Goal: Information Seeking & Learning: Learn about a topic

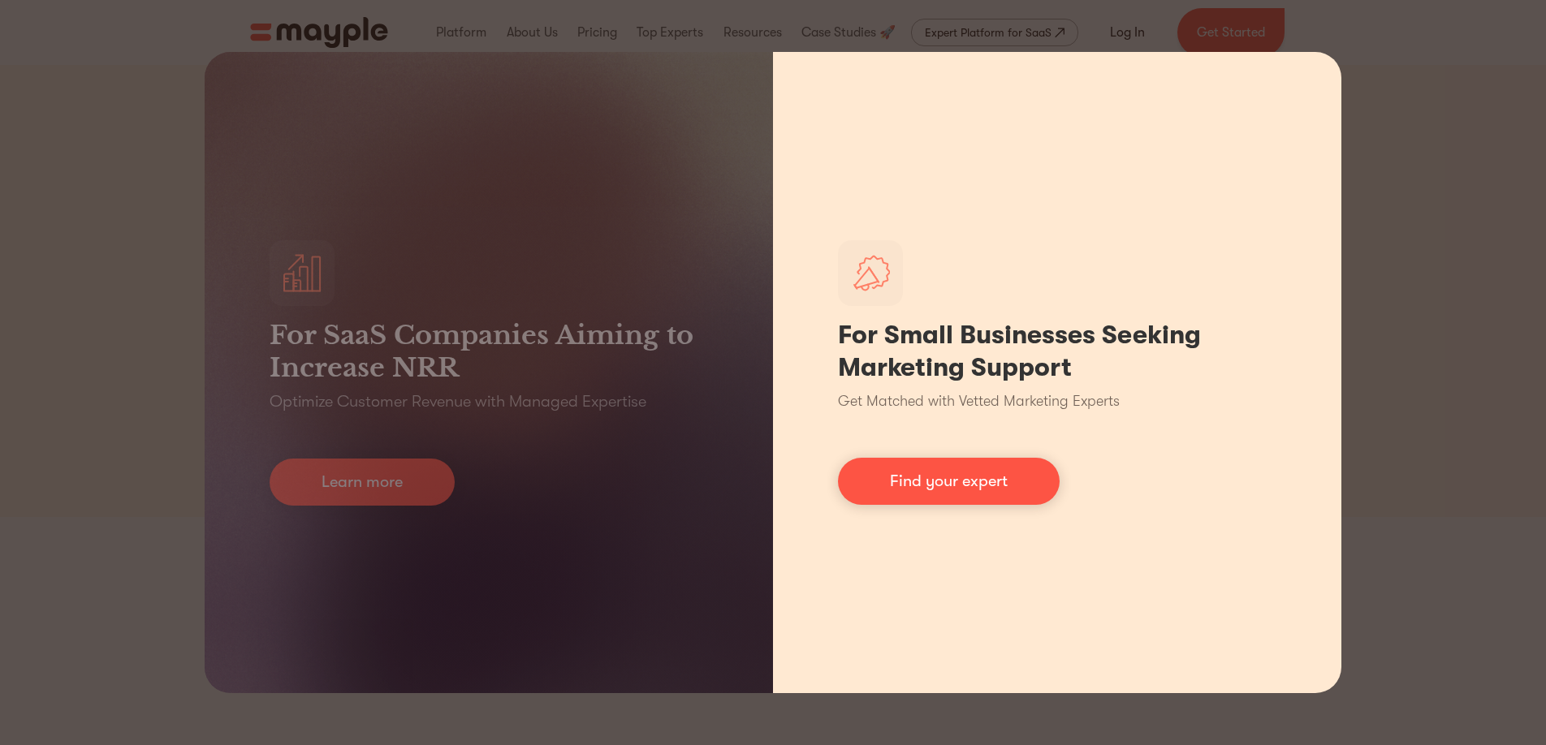
click at [853, 450] on div "For Small Businesses Seeking Marketing Support Get Matched with Vetted Marketin…" at bounding box center [1057, 372] width 568 height 641
click at [887, 481] on link "Find your expert" at bounding box center [949, 481] width 222 height 47
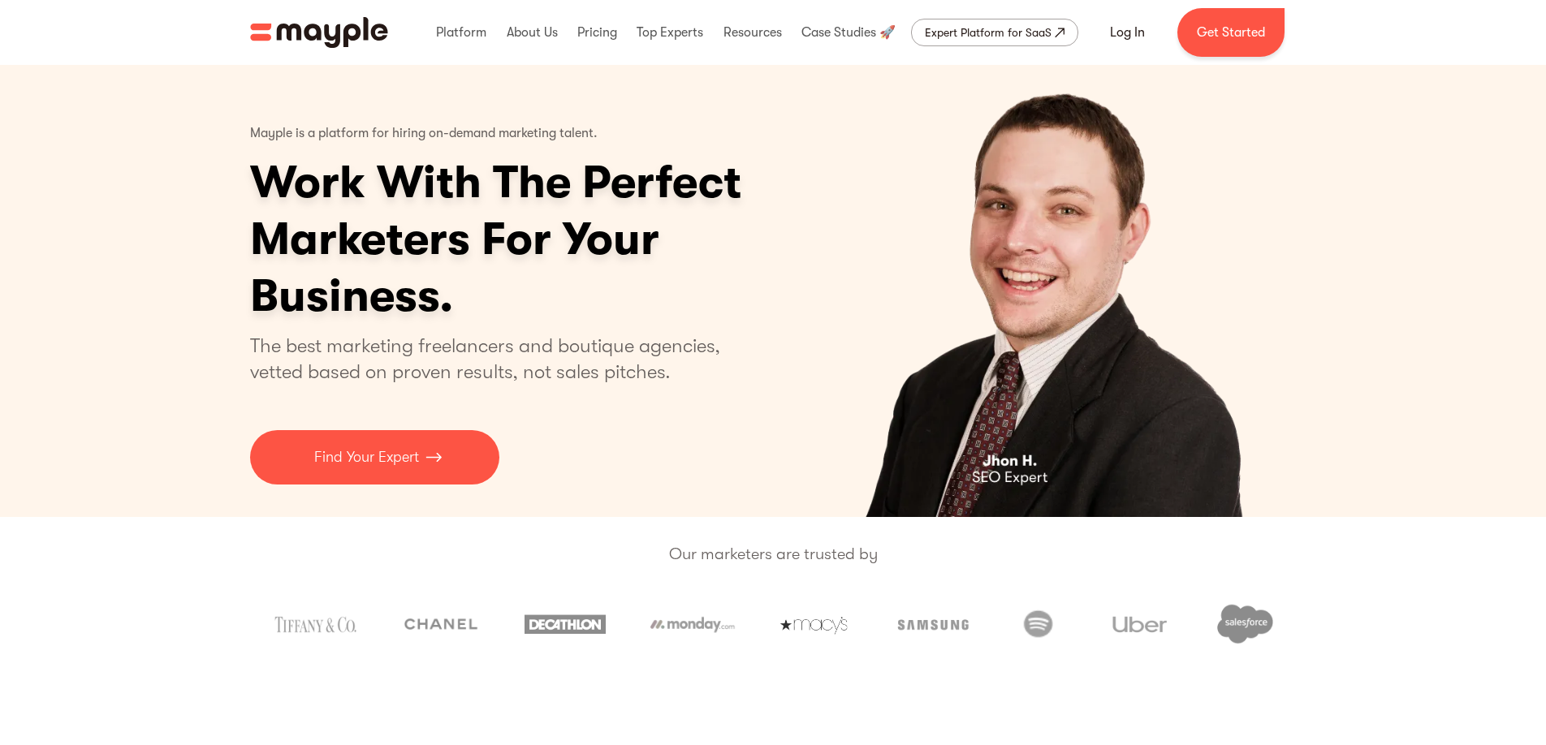
click at [201, 271] on div "Mayple is a platform for hiring on-demand marketing talent. Work With The Perfe…" at bounding box center [773, 291] width 1546 height 452
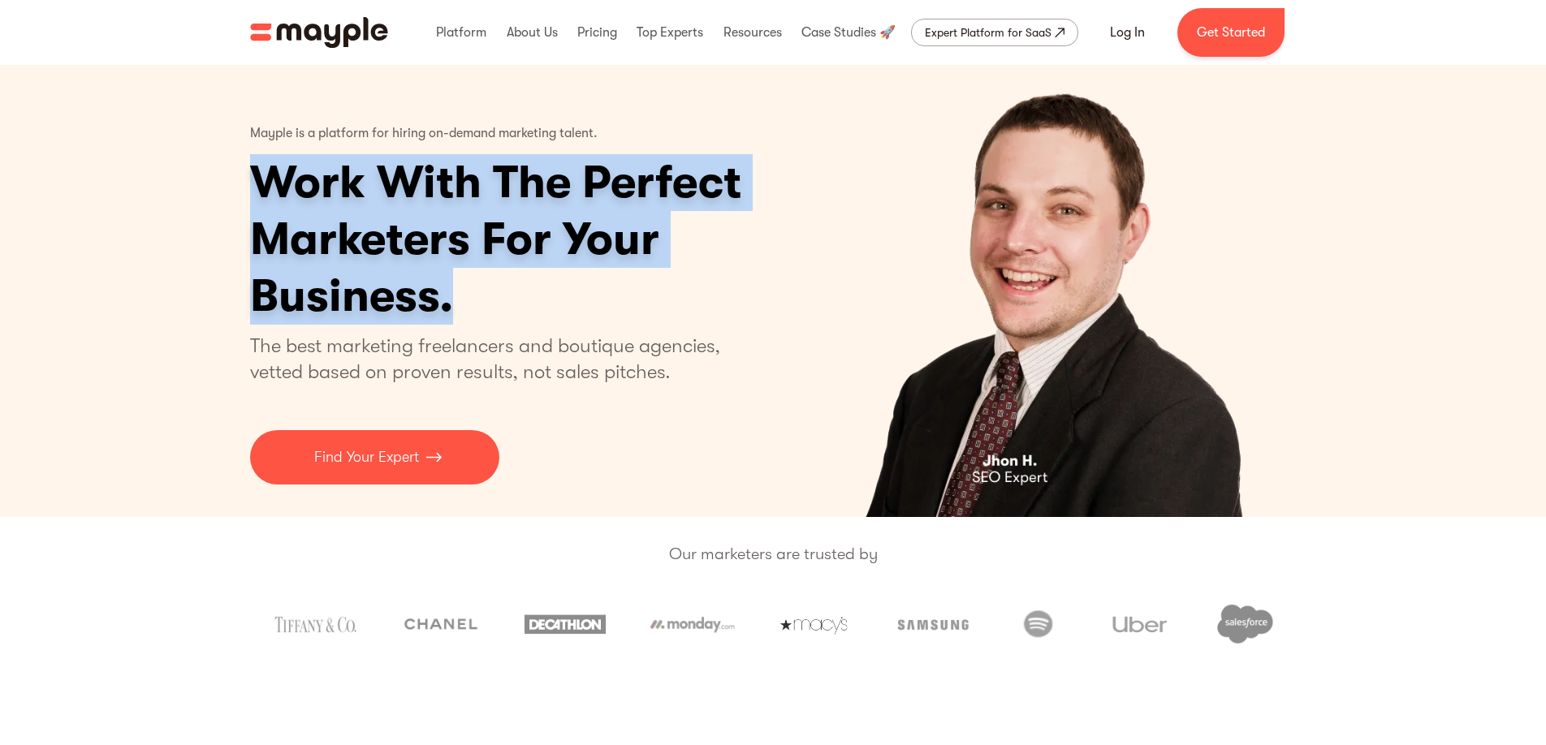
drag, startPoint x: 261, startPoint y: 188, endPoint x: 496, endPoint y: 300, distance: 260.8
click at [497, 300] on div "Mayple is a platform for hiring on-demand marketing talent. Work With The Perfe…" at bounding box center [773, 291] width 1546 height 452
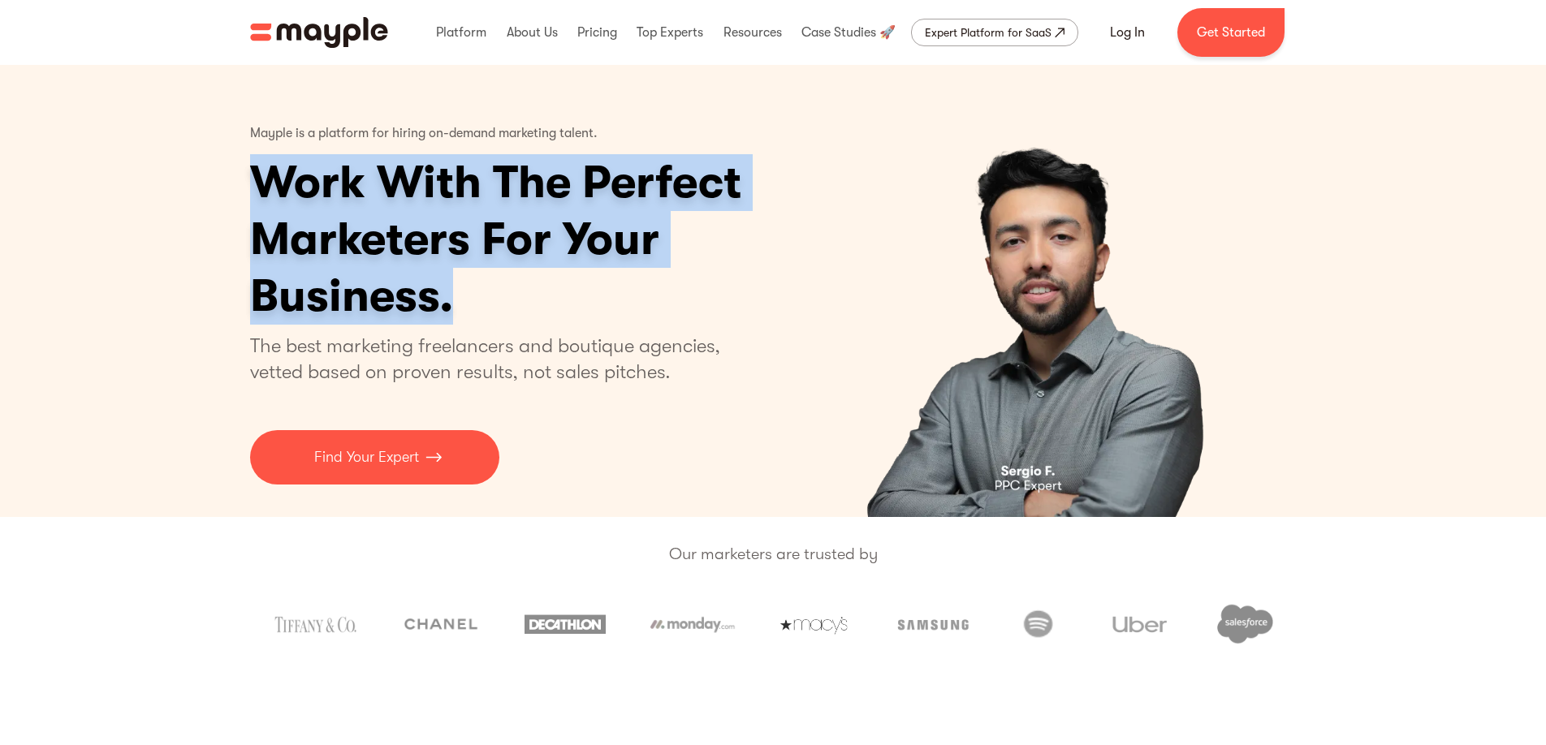
click at [442, 229] on h1 "Work With The Perfect Marketers For Your Business." at bounding box center [558, 239] width 617 height 171
drag, startPoint x: 335, startPoint y: 162, endPoint x: 611, endPoint y: 296, distance: 306.5
click at [611, 297] on h1 "Work With The Perfect Marketers For Your Business." at bounding box center [558, 239] width 617 height 171
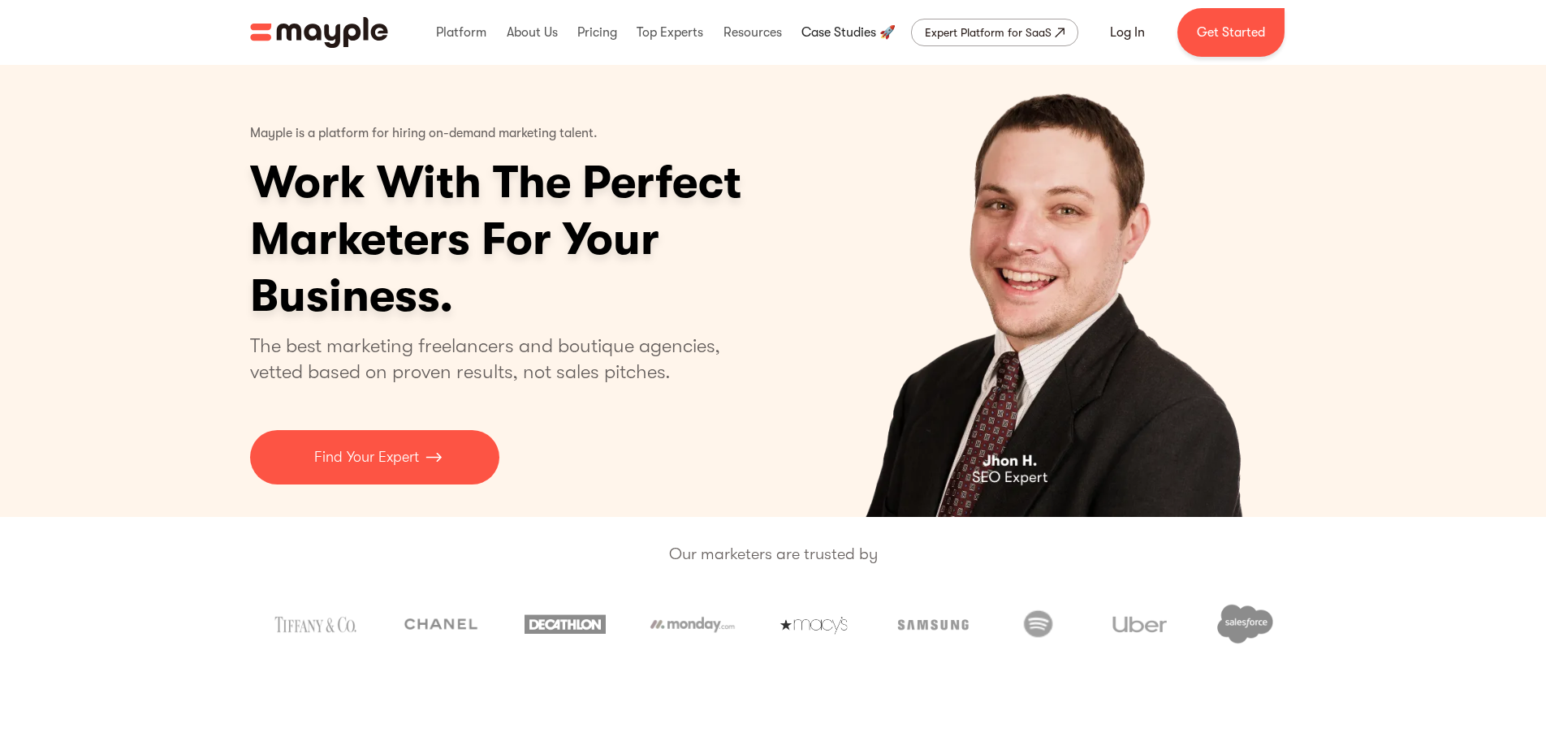
click at [837, 37] on link at bounding box center [848, 32] width 102 height 52
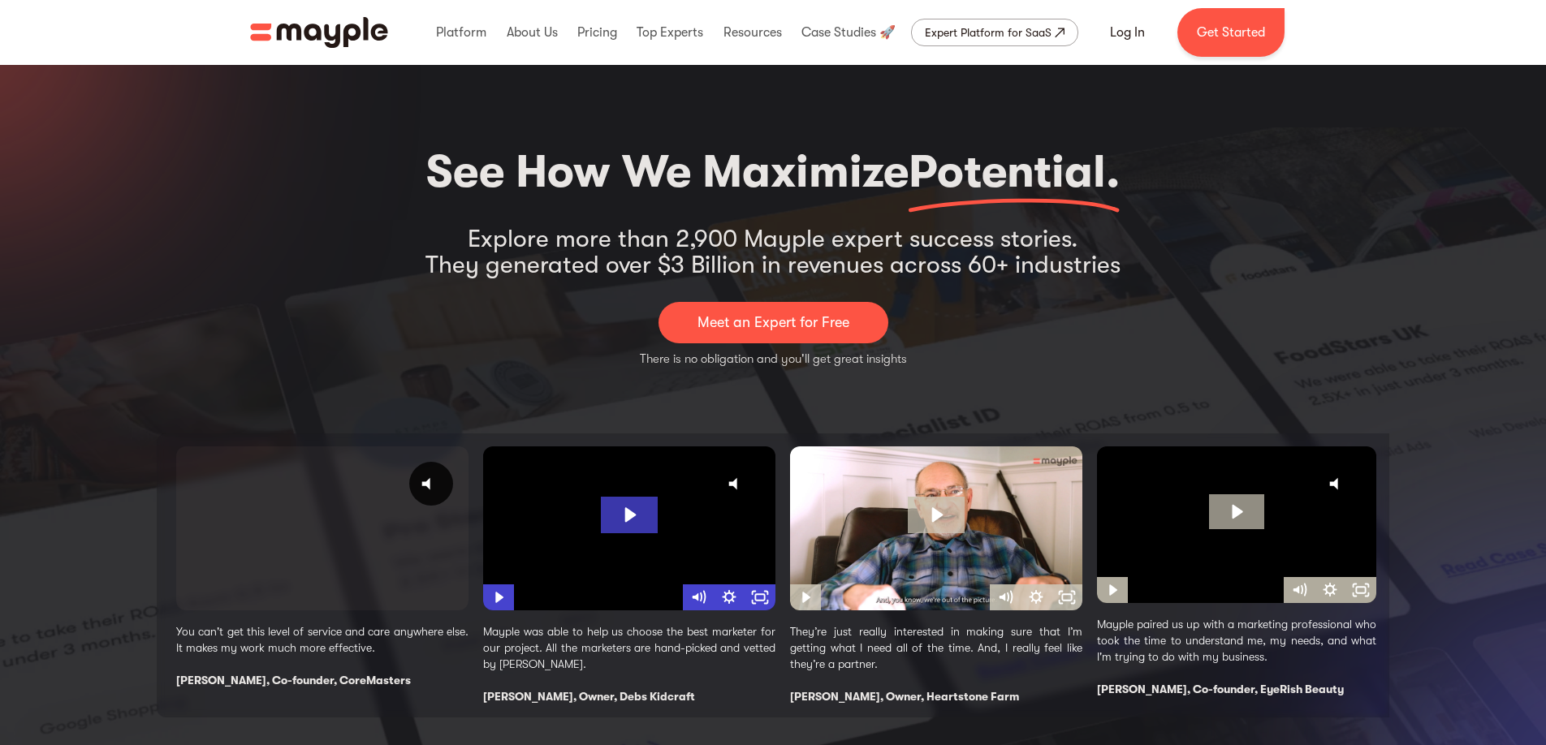
click at [343, 32] on img "home" at bounding box center [319, 32] width 138 height 31
